Goal: Information Seeking & Learning: Understand process/instructions

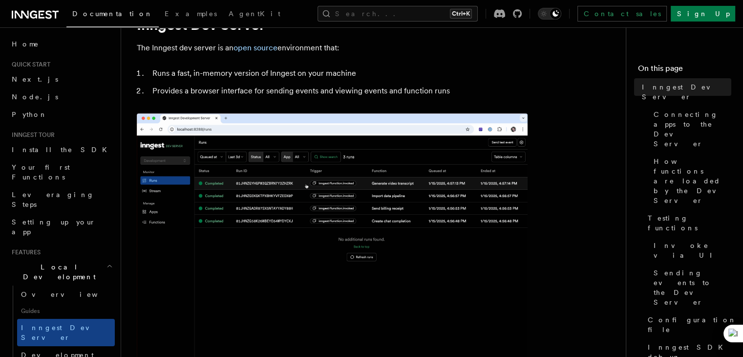
scroll to position [49, 0]
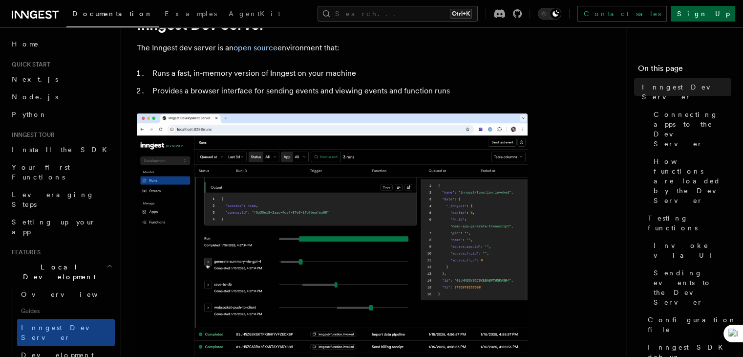
click at [715, 16] on link "Sign Up" at bounding box center [703, 14] width 64 height 16
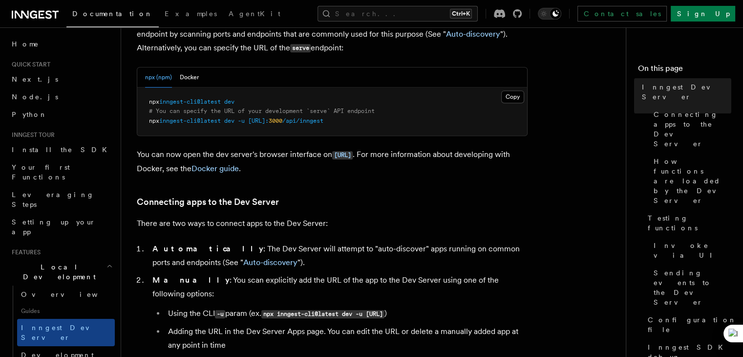
scroll to position [440, 0]
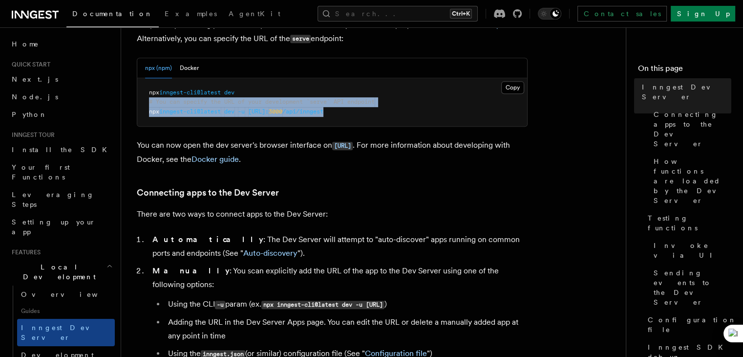
drag, startPoint x: 398, startPoint y: 118, endPoint x: 147, endPoint y: 104, distance: 251.0
click at [147, 104] on pre "npx inngest-cli@latest dev # You can specify the URL of your development `serve…" at bounding box center [332, 102] width 390 height 48
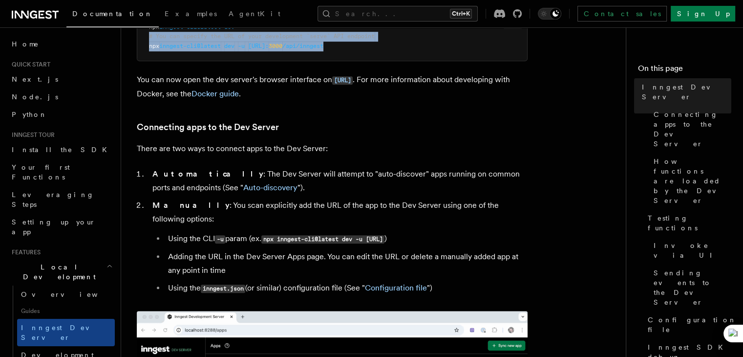
scroll to position [489, 0]
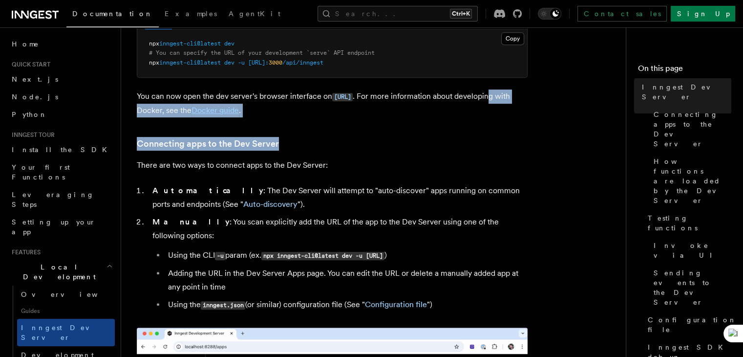
drag, startPoint x: 325, startPoint y: 119, endPoint x: 172, endPoint y: 114, distance: 152.5
drag, startPoint x: 314, startPoint y: 119, endPoint x: 251, endPoint y: 113, distance: 63.2
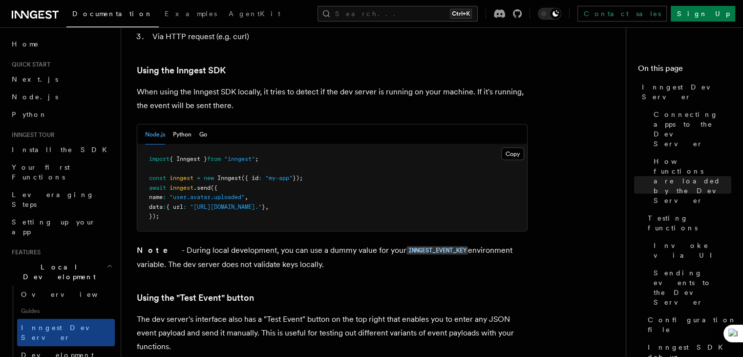
scroll to position [1808, 0]
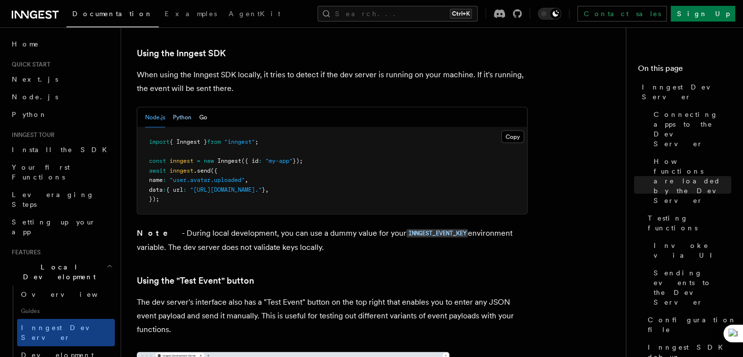
click at [182, 107] on button "Python" at bounding box center [182, 117] width 19 height 20
click at [378, 226] on p "Note - During local development, you can use a dummy value for your INNGEST_EVE…" at bounding box center [332, 240] width 391 height 28
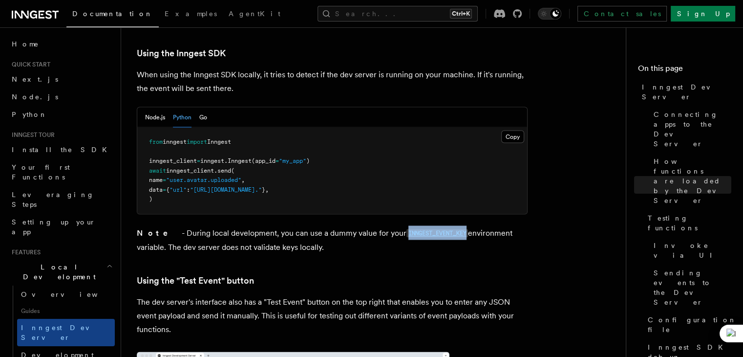
drag, startPoint x: 379, startPoint y: 208, endPoint x: 442, endPoint y: 213, distance: 62.8
click at [441, 226] on p "Note - During local development, you can use a dummy value for your INNGEST_EVE…" at bounding box center [332, 240] width 391 height 28
copy code "INNGEST_EVENT_KEY"
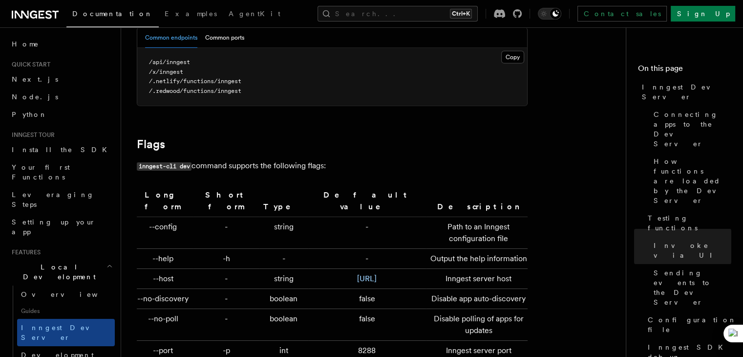
scroll to position [3349, 0]
